Goal: Task Accomplishment & Management: Manage account settings

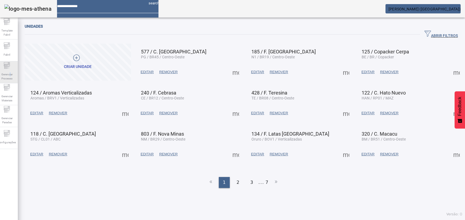
click at [13, 72] on span "Gerenciar Processo" at bounding box center [7, 77] width 16 height 12
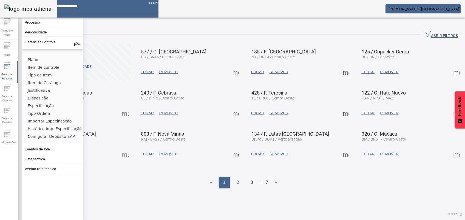
drag, startPoint x: 13, startPoint y: 72, endPoint x: 35, endPoint y: 104, distance: 38.7
click at [35, 105] on li "Especificação" at bounding box center [54, 106] width 58 height 8
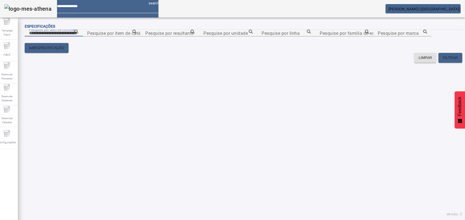
click at [78, 36] on input "Pesquise por item de controle" at bounding box center [53, 33] width 49 height 7
paste input "**********"
click at [78, 34] on icon at bounding box center [76, 32] width 4 height 4
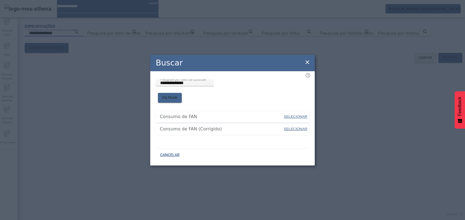
click at [295, 115] on span "SELECIONAR" at bounding box center [296, 117] width 24 height 4
type input "**********"
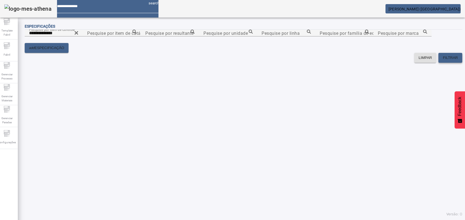
click at [447, 61] on span "FILTRAR" at bounding box center [450, 57] width 15 height 5
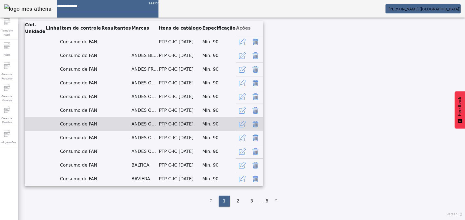
scroll to position [307, 0]
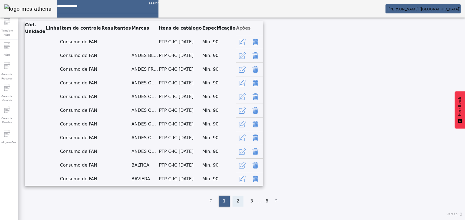
click at [234, 206] on div "2" at bounding box center [238, 201] width 11 height 11
click at [251, 204] on span "3" at bounding box center [252, 201] width 3 height 7
click at [252, 203] on div "4" at bounding box center [254, 201] width 11 height 11
click at [255, 202] on div "5" at bounding box center [260, 201] width 11 height 11
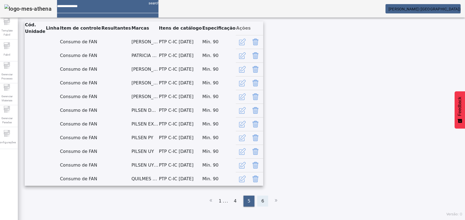
click at [261, 200] on div "6" at bounding box center [262, 201] width 11 height 11
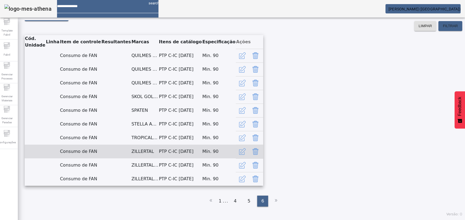
scroll to position [276, 0]
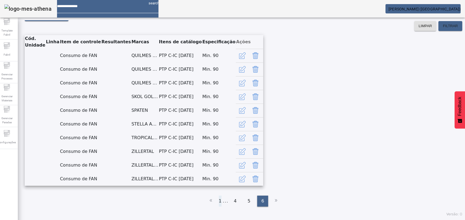
click at [219, 203] on li "1" at bounding box center [220, 201] width 3 height 11
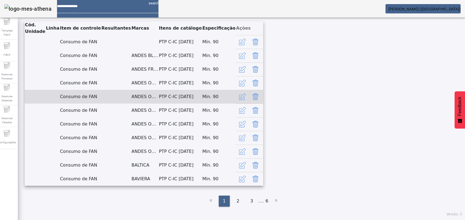
scroll to position [307, 0]
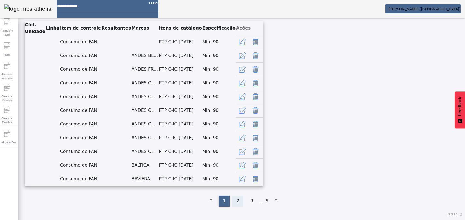
click at [237, 204] on span "2" at bounding box center [238, 201] width 3 height 7
click at [246, 202] on div "3" at bounding box center [251, 201] width 11 height 11
click at [254, 206] on div "4" at bounding box center [254, 201] width 11 height 11
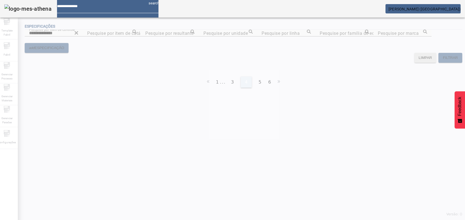
scroll to position [0, 0]
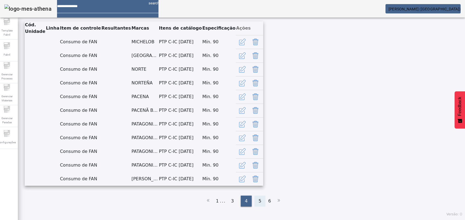
click at [255, 205] on div "5" at bounding box center [260, 201] width 11 height 11
click at [262, 204] on span "6" at bounding box center [263, 201] width 3 height 7
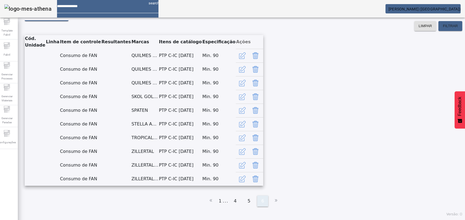
scroll to position [276, 0]
click at [219, 201] on li "1" at bounding box center [220, 201] width 3 height 11
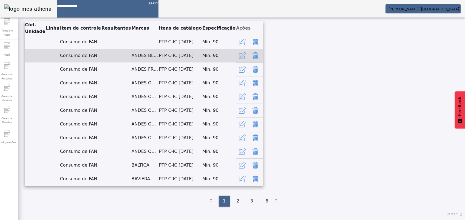
scroll to position [307, 0]
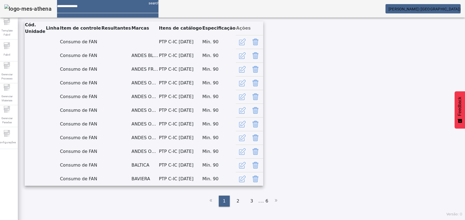
click at [237, 207] on div "**********" at bounding box center [244, 94] width 438 height 234
click at [237, 200] on span "2" at bounding box center [238, 201] width 3 height 7
click at [251, 204] on span "3" at bounding box center [252, 201] width 3 height 7
click at [254, 204] on div "4" at bounding box center [254, 201] width 11 height 11
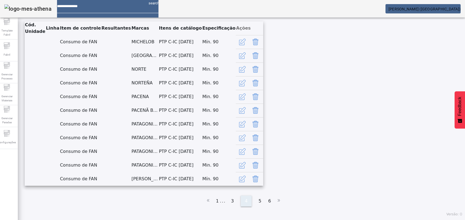
click at [255, 204] on div "5" at bounding box center [260, 201] width 11 height 11
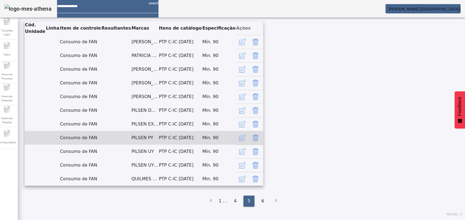
scroll to position [307, 0]
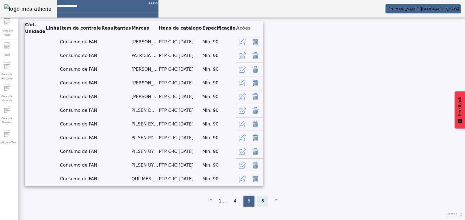
click at [257, 200] on div "6" at bounding box center [262, 201] width 11 height 11
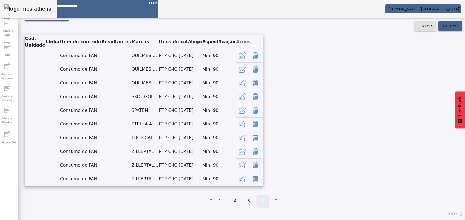
scroll to position [276, 0]
click at [219, 202] on li "1" at bounding box center [220, 201] width 3 height 11
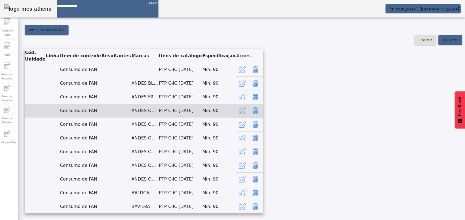
scroll to position [0, 0]
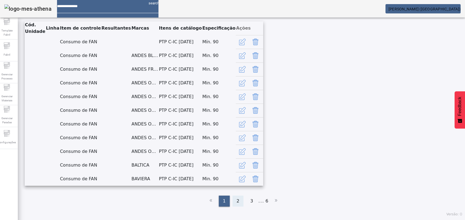
click at [236, 205] on div "2" at bounding box center [238, 201] width 11 height 11
click at [251, 200] on span "3" at bounding box center [252, 201] width 3 height 7
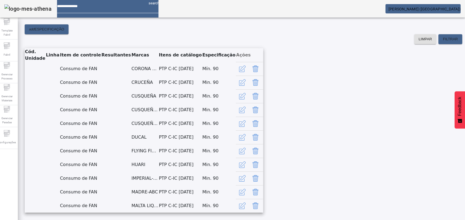
scroll to position [0, 0]
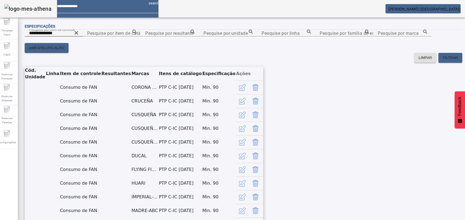
click at [78, 36] on icon at bounding box center [76, 33] width 4 height 7
paste input "**********"
click at [78, 34] on icon at bounding box center [76, 32] width 4 height 4
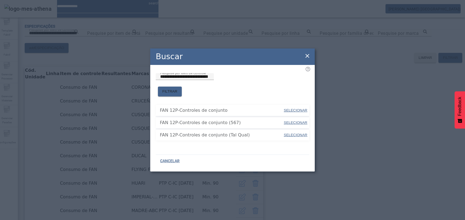
click at [295, 108] on span "SELECIONAR" at bounding box center [296, 110] width 24 height 4
type input "**********"
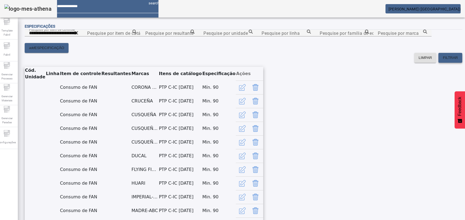
click at [443, 61] on span "FILTRAR" at bounding box center [450, 57] width 15 height 5
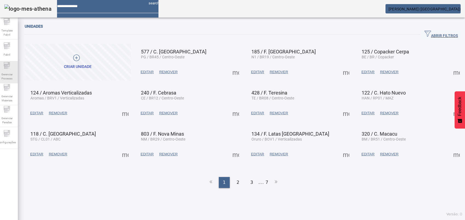
click at [12, 71] on span "Gerenciar Processo" at bounding box center [7, 77] width 16 height 12
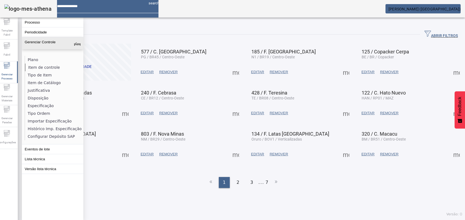
click at [43, 64] on li "Item de controle" at bounding box center [54, 68] width 58 height 8
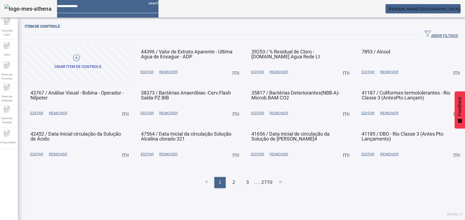
click at [431, 26] on div "Item de controle" at bounding box center [244, 26] width 438 height 7
drag, startPoint x: 425, startPoint y: 32, endPoint x: 402, endPoint y: 36, distance: 22.9
click at [425, 33] on span "ABRIR FILTROS" at bounding box center [441, 34] width 33 height 8
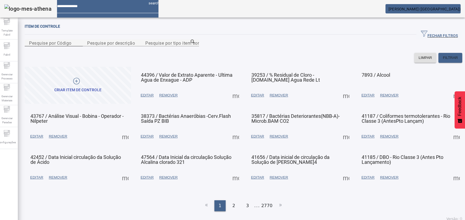
click at [66, 46] on mat-label "Pesquise por Código" at bounding box center [50, 42] width 43 height 5
click at [66, 46] on input "Pesquise por Código" at bounding box center [53, 43] width 49 height 7
type input "*****"
click at [443, 61] on span "FILTRAR" at bounding box center [450, 57] width 15 height 5
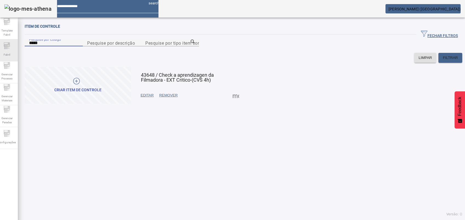
drag, startPoint x: 58, startPoint y: 51, endPoint x: 21, endPoint y: 49, distance: 36.8
click at [21, 49] on div "Template Fabril Fabril Gerenciar Processo Gerenciar Materiais Gerenciar Paradas…" at bounding box center [233, 110] width 474 height 220
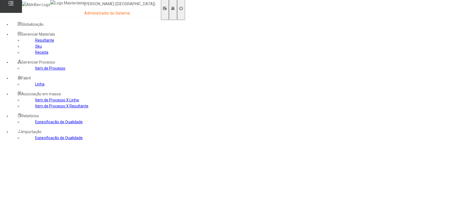
click at [37, 71] on link "Item de Processo" at bounding box center [50, 68] width 30 height 4
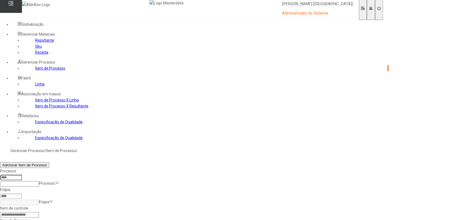
paste input "*****"
type input "*****"
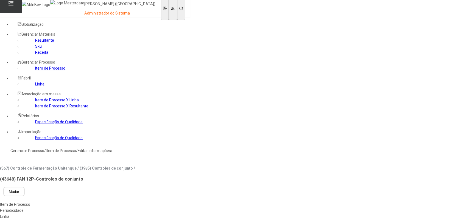
type input "*****"
drag, startPoint x: 189, startPoint y: 111, endPoint x: 92, endPoint y: 133, distance: 100.2
